Goal: Check status: Check status

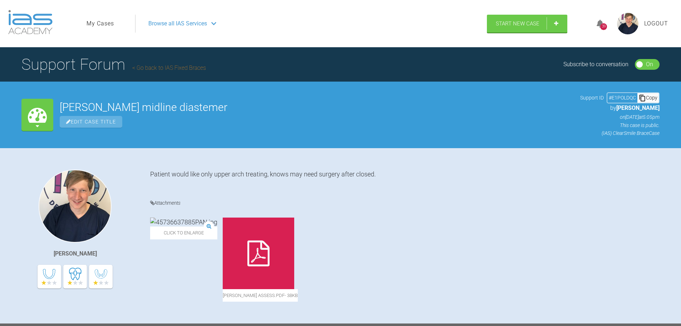
click at [111, 26] on link "My Cases" at bounding box center [101, 23] width 28 height 9
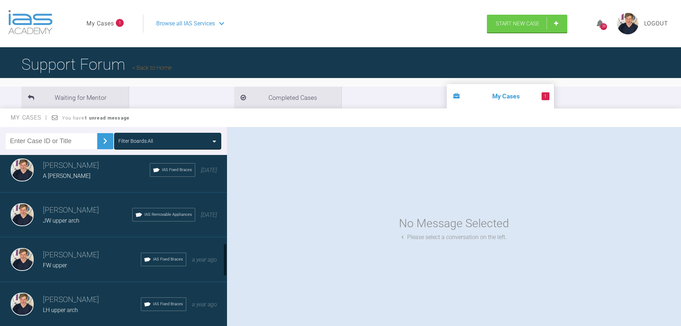
scroll to position [465, 0]
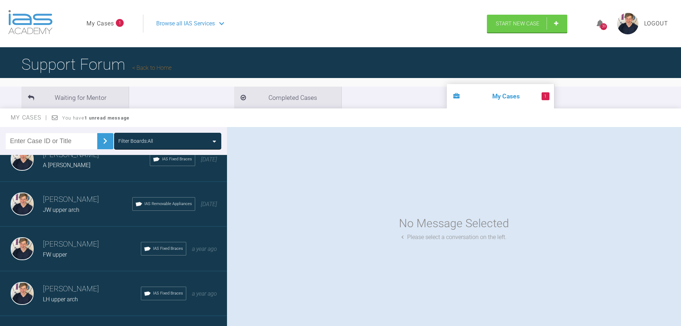
click at [96, 206] on div "JW upper arch" at bounding box center [87, 209] width 89 height 9
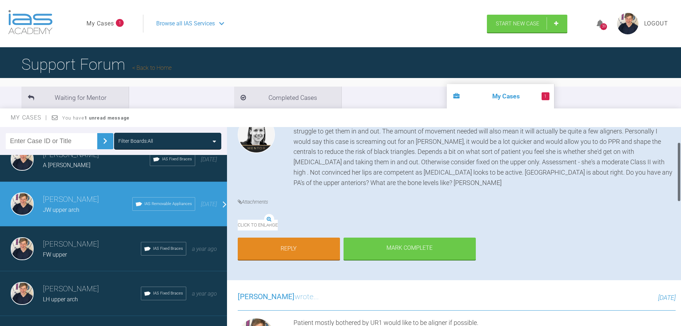
scroll to position [107, 0]
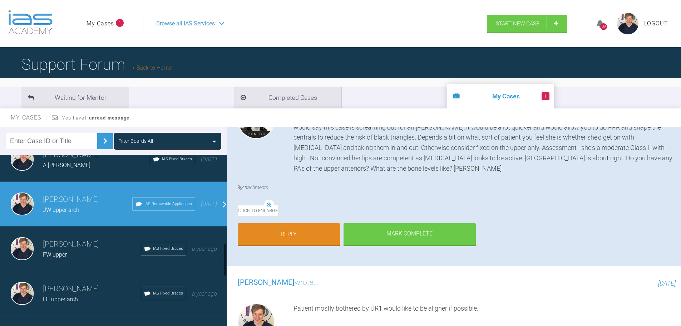
click at [74, 250] on div "FW upper" at bounding box center [92, 254] width 98 height 9
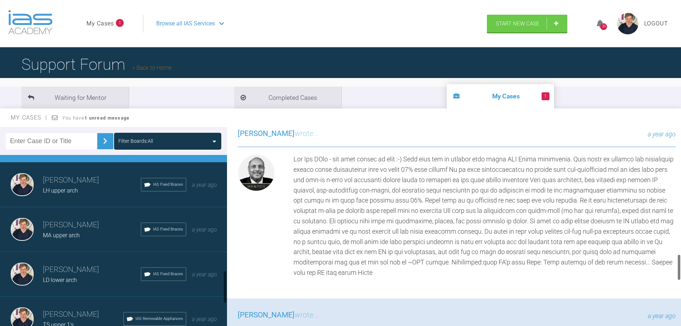
scroll to position [608, 0]
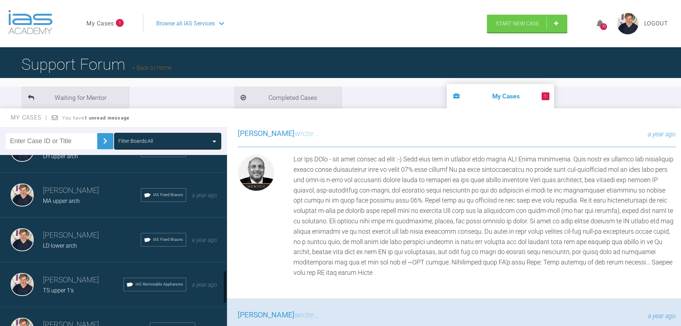
click at [85, 212] on div "[PERSON_NAME] MA upper arch IAS Fixed Braces a year ago" at bounding box center [116, 195] width 232 height 45
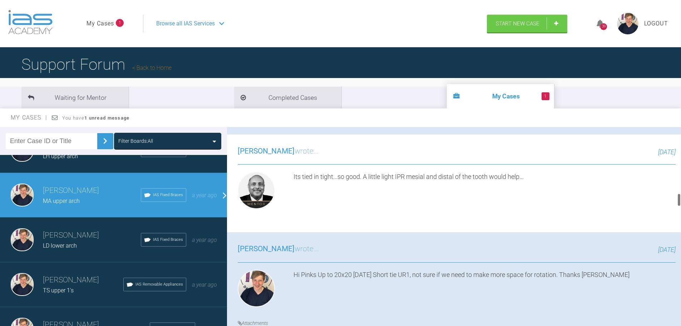
scroll to position [1108, 0]
click at [94, 248] on div "LD lower arch" at bounding box center [92, 245] width 98 height 9
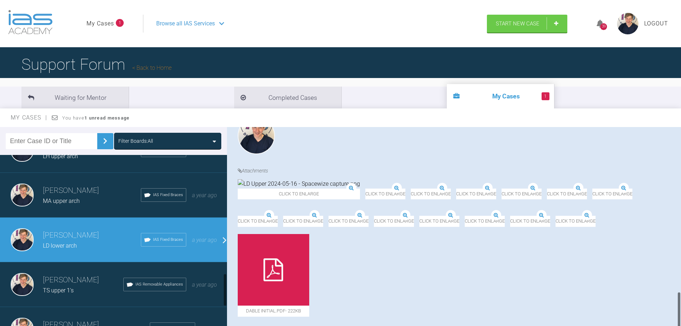
scroll to position [679, 0]
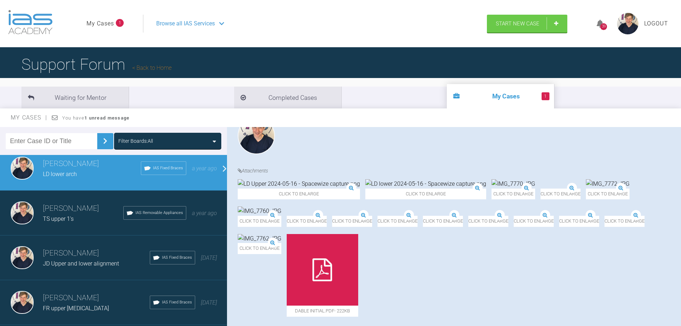
click at [94, 248] on h3 "[PERSON_NAME]" at bounding box center [96, 253] width 107 height 12
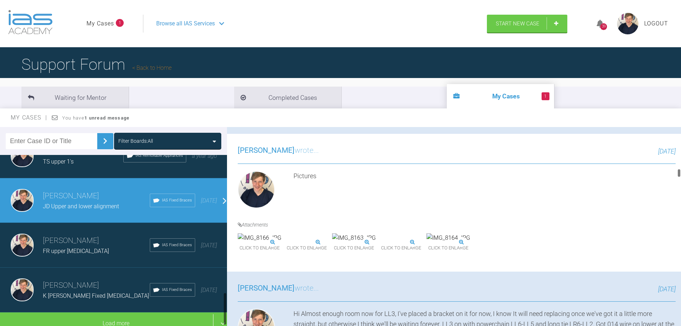
scroll to position [742, 0]
click at [94, 247] on div "FR upper [MEDICAL_DATA]" at bounding box center [96, 250] width 107 height 9
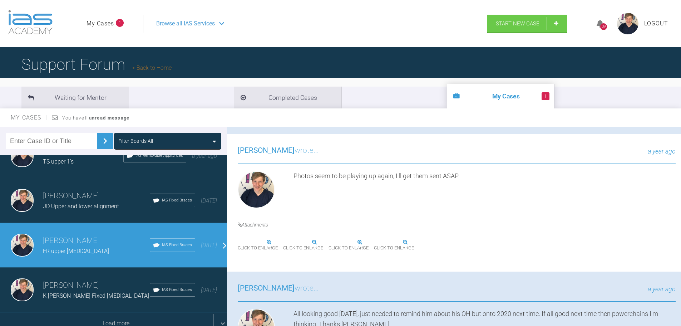
click at [111, 318] on div "Load more" at bounding box center [116, 323] width 232 height 22
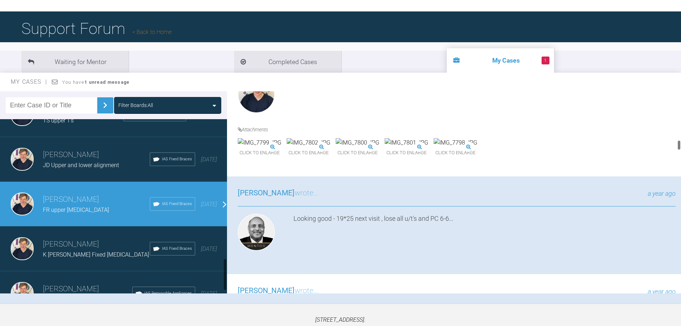
scroll to position [764, 0]
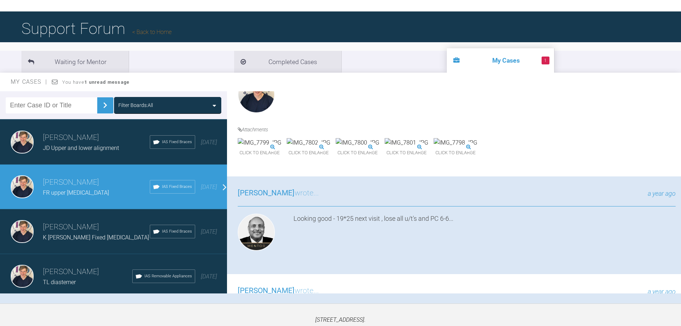
click at [73, 269] on h3 "[PERSON_NAME]" at bounding box center [87, 272] width 89 height 12
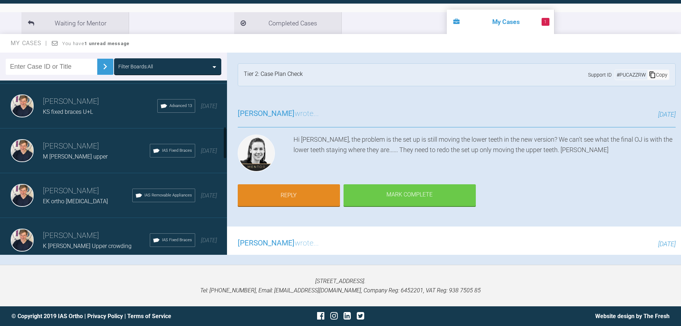
scroll to position [250, 0]
